Goal: Transaction & Acquisition: Purchase product/service

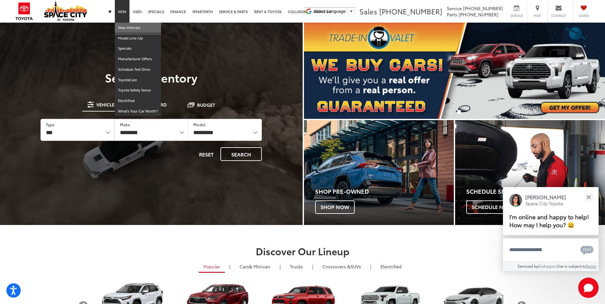
click at [123, 29] on link "New Vehicles" at bounding box center [138, 28] width 46 height 11
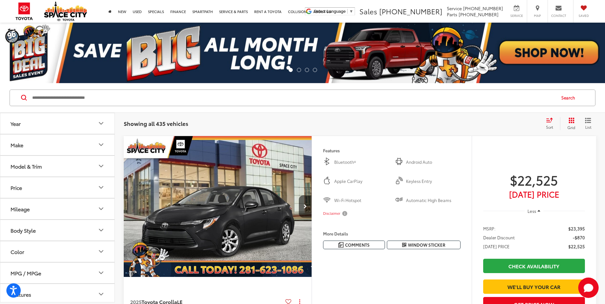
click at [100, 166] on icon "Model & Trim" at bounding box center [101, 166] width 8 height 8
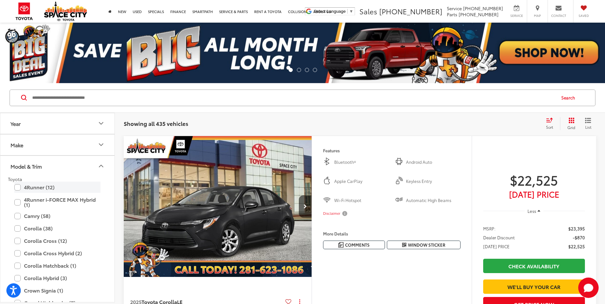
click at [15, 186] on label "4Runner (12)" at bounding box center [57, 187] width 86 height 11
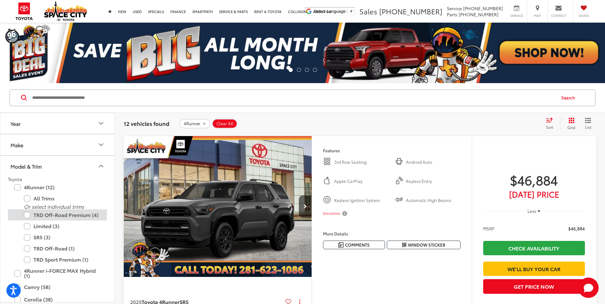
click at [26, 218] on label "TRD Off-Road Premium (4)" at bounding box center [62, 215] width 77 height 11
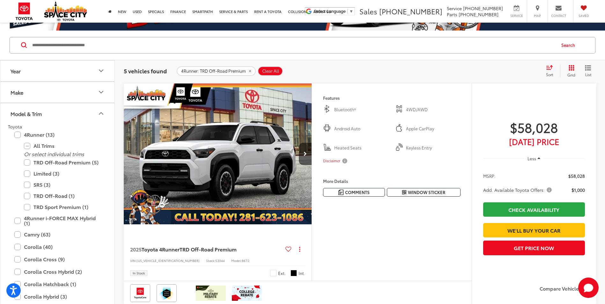
scroll to position [64, 0]
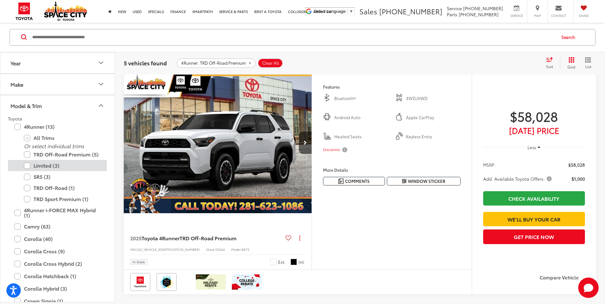
click at [27, 165] on label "Limited (3)" at bounding box center [62, 165] width 77 height 11
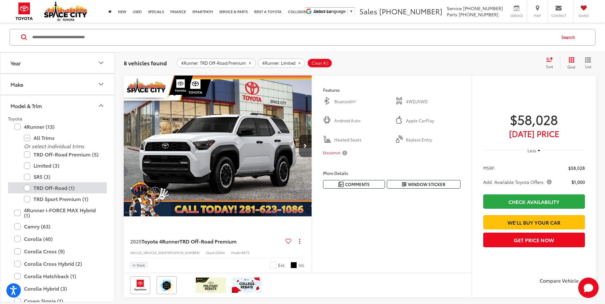
click at [27, 189] on label "TRD Off-Road (1)" at bounding box center [62, 188] width 77 height 11
click at [29, 197] on label "TRD Sport Premium (1)" at bounding box center [62, 199] width 77 height 11
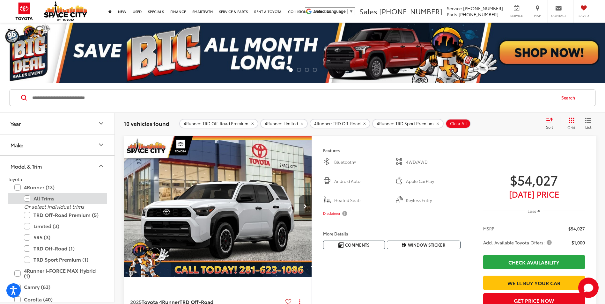
click at [26, 199] on label "All Trims" at bounding box center [62, 198] width 77 height 11
click at [26, 197] on label "All Trims" at bounding box center [62, 198] width 77 height 11
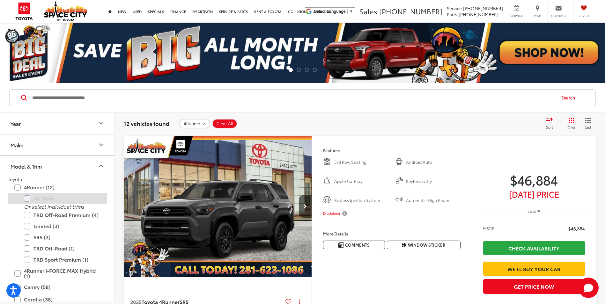
click at [27, 201] on label "All Trims" at bounding box center [62, 198] width 77 height 11
drag, startPoint x: 22, startPoint y: 189, endPoint x: 20, endPoint y: 186, distance: 3.4
click at [22, 189] on label "4Runner (12)" at bounding box center [57, 187] width 86 height 11
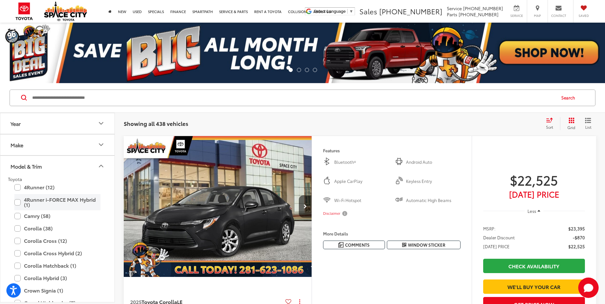
click at [19, 202] on label "4Runner i-FORCE MAX Hybrid (1)" at bounding box center [57, 202] width 86 height 16
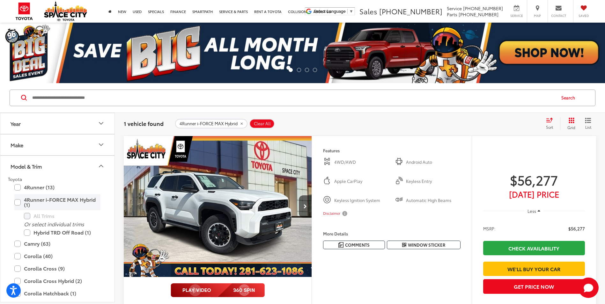
click at [18, 202] on label "4Runner i-FORCE MAX Hybrid (1)" at bounding box center [57, 202] width 86 height 16
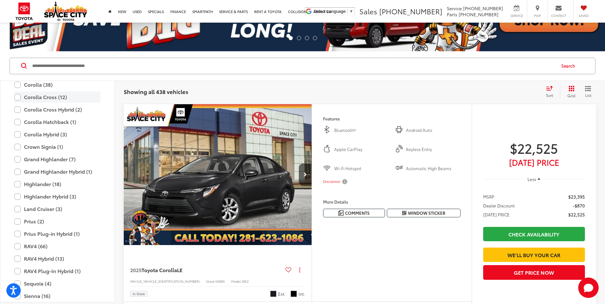
scroll to position [124, 0]
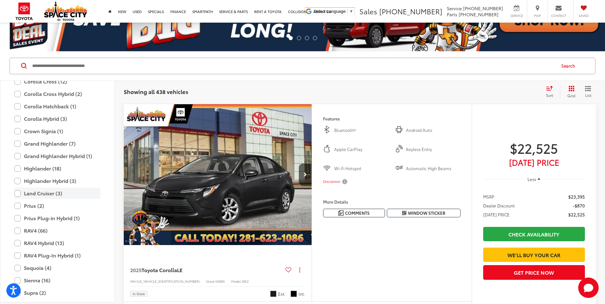
click at [15, 196] on label "Land Cruiser (3)" at bounding box center [57, 193] width 86 height 11
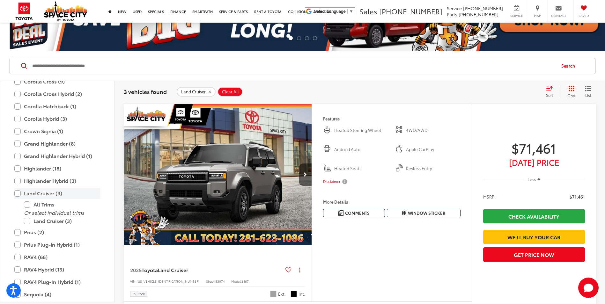
click at [18, 193] on label "Land Cruiser (3)" at bounding box center [57, 193] width 86 height 11
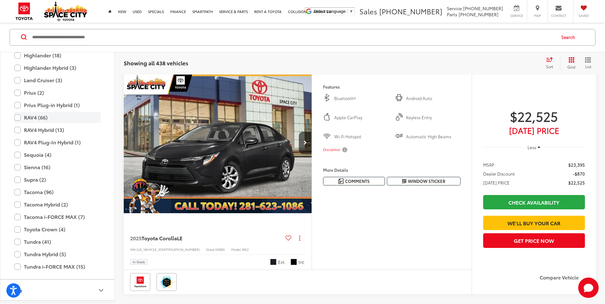
scroll to position [219, 0]
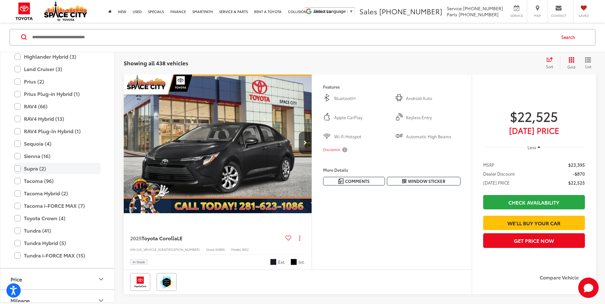
click at [18, 168] on label "Supra (2)" at bounding box center [57, 168] width 86 height 11
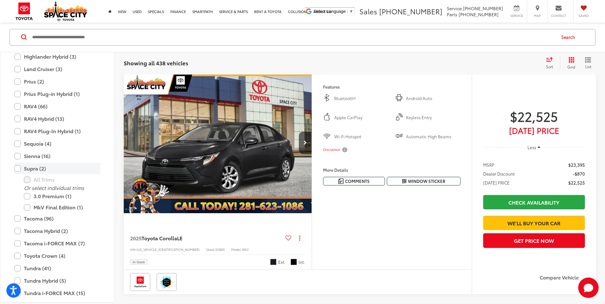
scroll to position [61, 0]
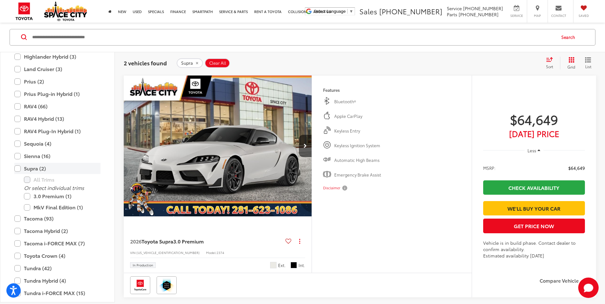
click at [19, 168] on label "Supra (2)" at bounding box center [57, 168] width 86 height 11
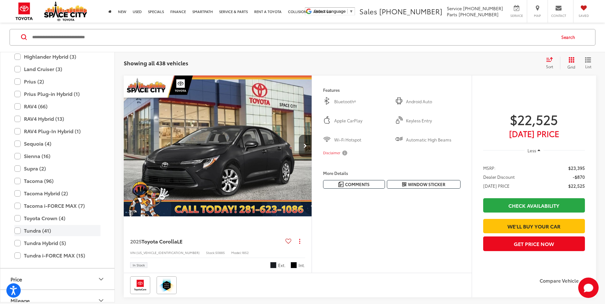
click at [19, 229] on label "Tundra (41)" at bounding box center [57, 231] width 86 height 11
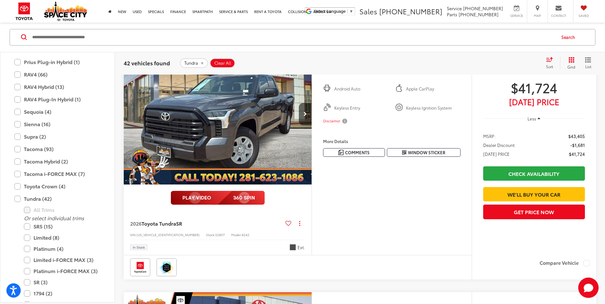
scroll to position [315, 0]
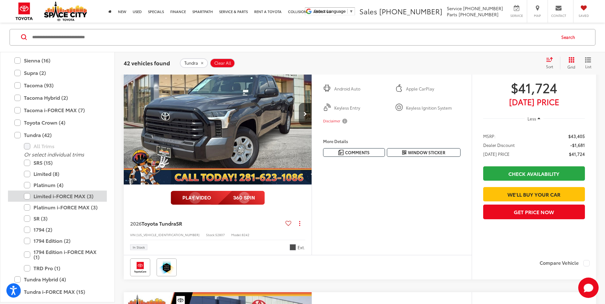
click at [27, 196] on label "Limited i-FORCE MAX (3)" at bounding box center [62, 196] width 77 height 11
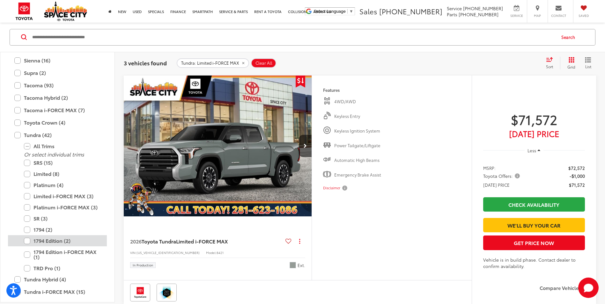
click at [27, 239] on label "1794 Edition (2)" at bounding box center [62, 241] width 77 height 11
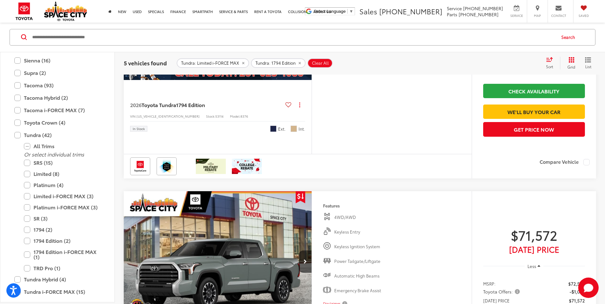
scroll to position [443, 0]
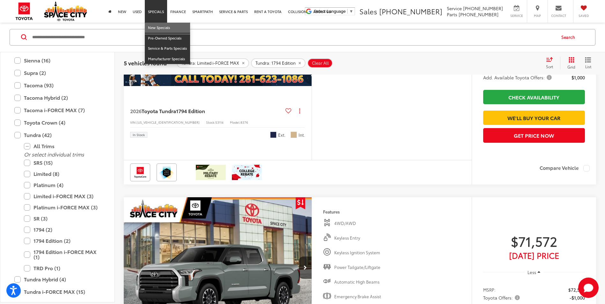
click at [155, 25] on link "New Specials" at bounding box center [167, 28] width 45 height 11
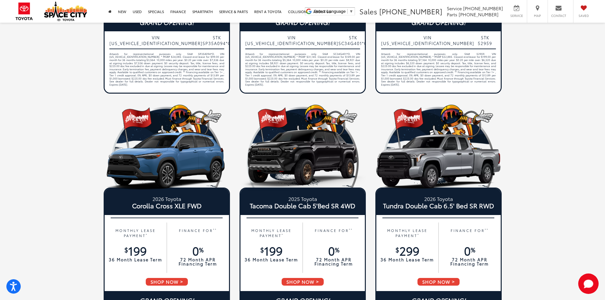
scroll to position [255, 0]
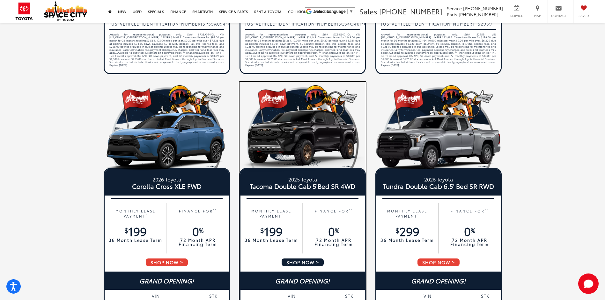
click at [298, 135] on img at bounding box center [303, 140] width 126 height 63
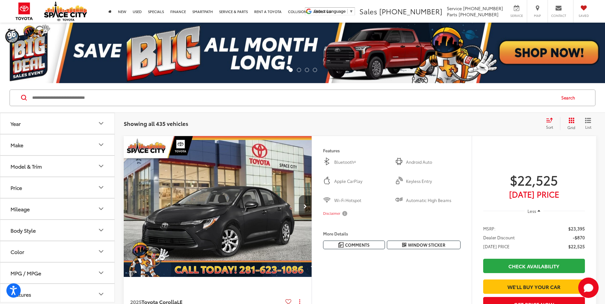
click at [104, 165] on icon "Model & Trim" at bounding box center [101, 166] width 8 height 8
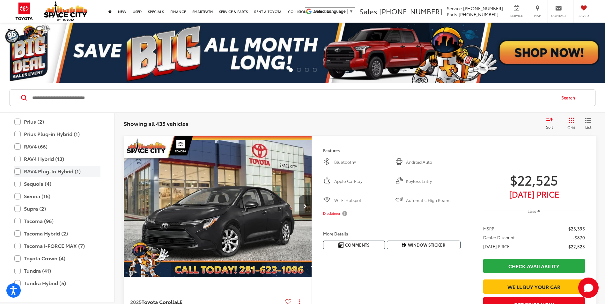
scroll to position [251, 0]
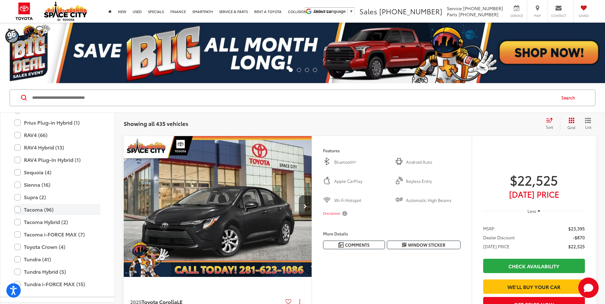
click at [18, 210] on label "Tacoma (96)" at bounding box center [57, 209] width 86 height 11
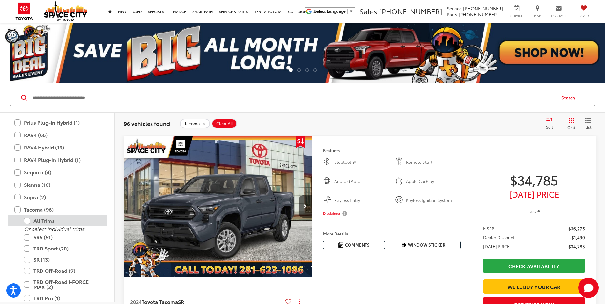
scroll to position [283, 0]
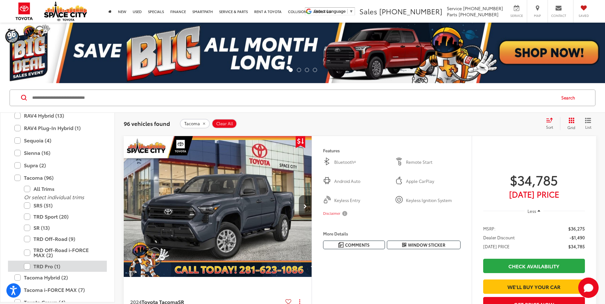
click at [28, 264] on label "TRD Pro (1)" at bounding box center [62, 266] width 77 height 11
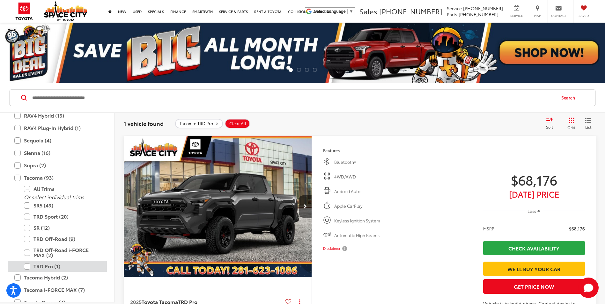
click at [29, 263] on label "TRD Pro (1)" at bounding box center [62, 266] width 77 height 11
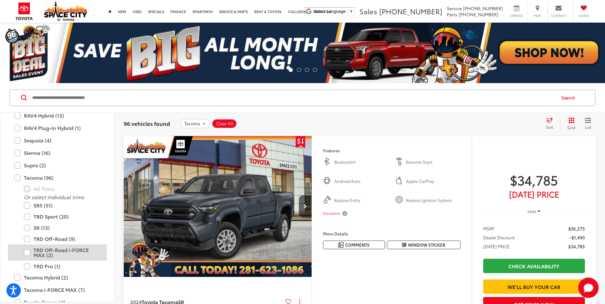
click at [31, 254] on label "TRD Off-Road i-FORCE MAX (2)" at bounding box center [62, 253] width 77 height 16
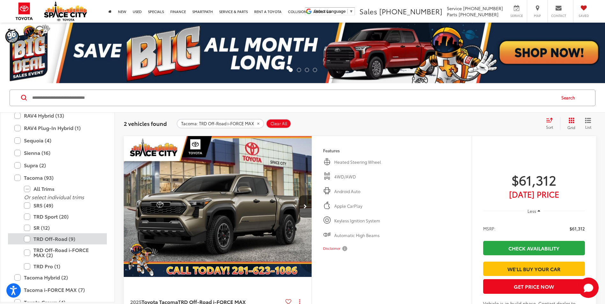
click at [26, 241] on label "TRD Off-Road (9)" at bounding box center [62, 238] width 77 height 11
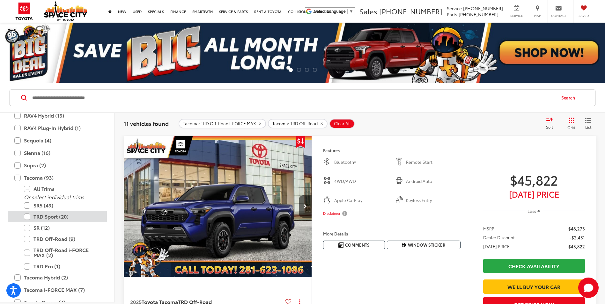
click at [28, 217] on label "TRD Sport (20)" at bounding box center [62, 216] width 77 height 11
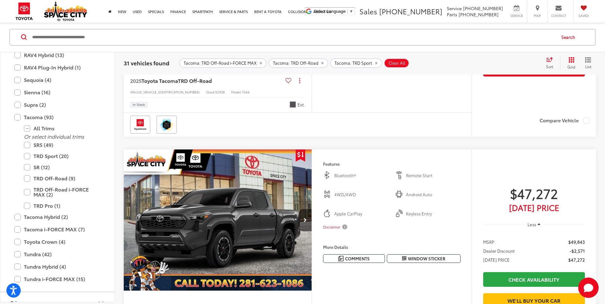
scroll to position [2201, 0]
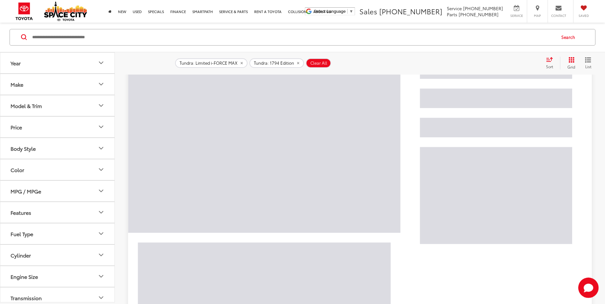
scroll to position [61, 0]
